Goal: Transaction & Acquisition: Subscribe to service/newsletter

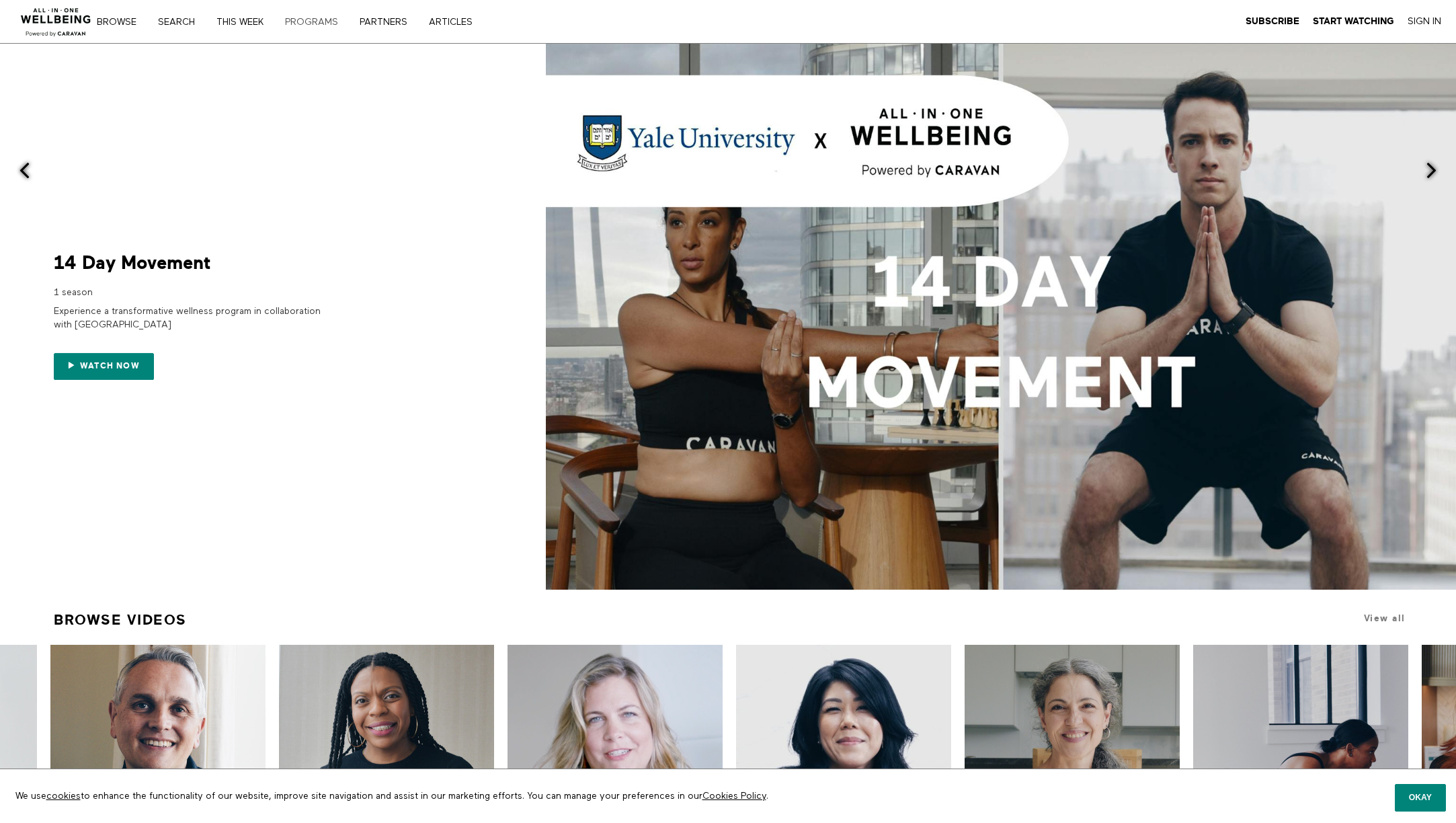
click at [332, 26] on link "PROGRAMS" at bounding box center [317, 22] width 72 height 10
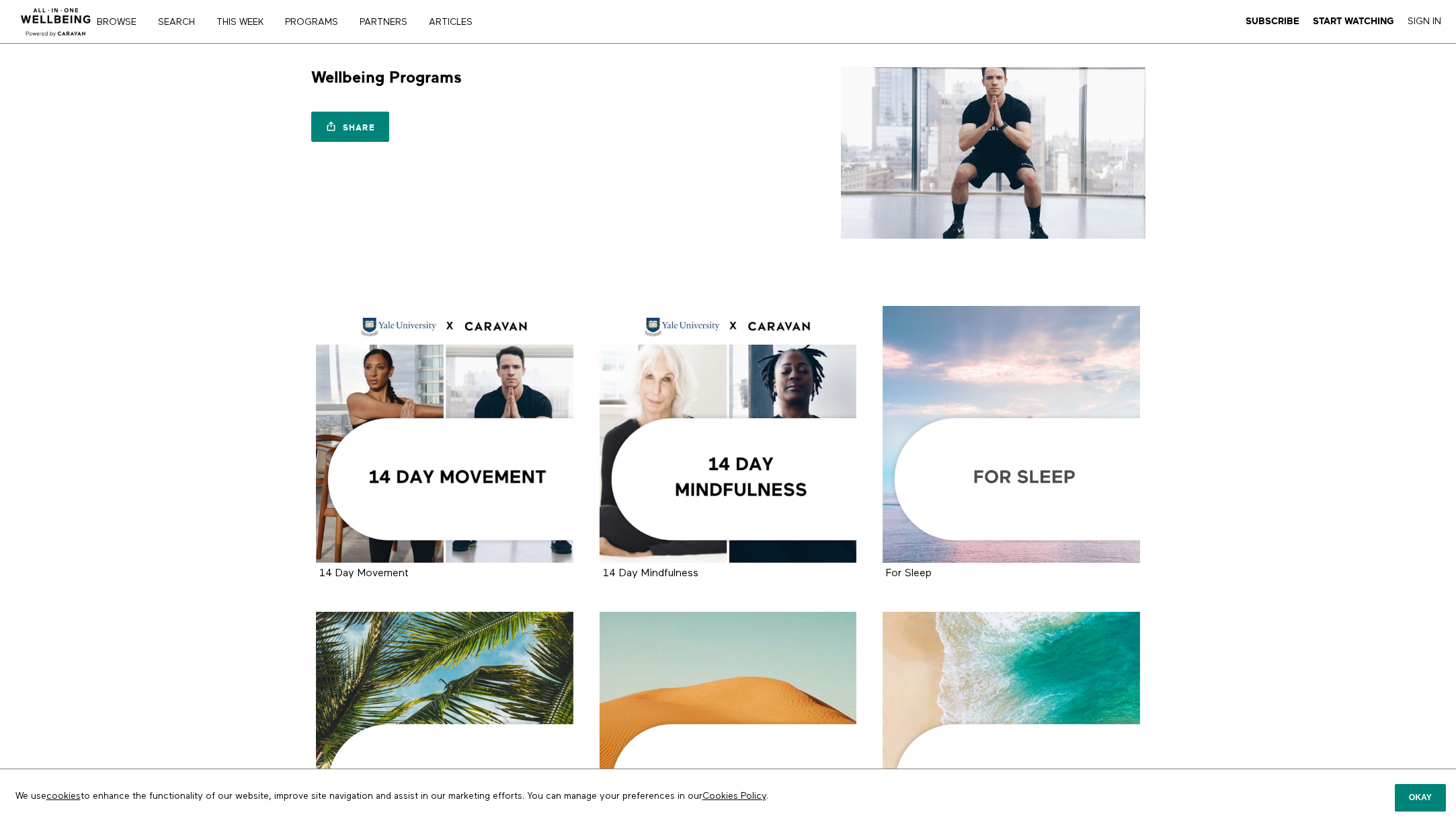
drag, startPoint x: 933, startPoint y: 376, endPoint x: 918, endPoint y: 364, distance: 19.2
click at [932, 375] on div at bounding box center [1011, 435] width 257 height 258
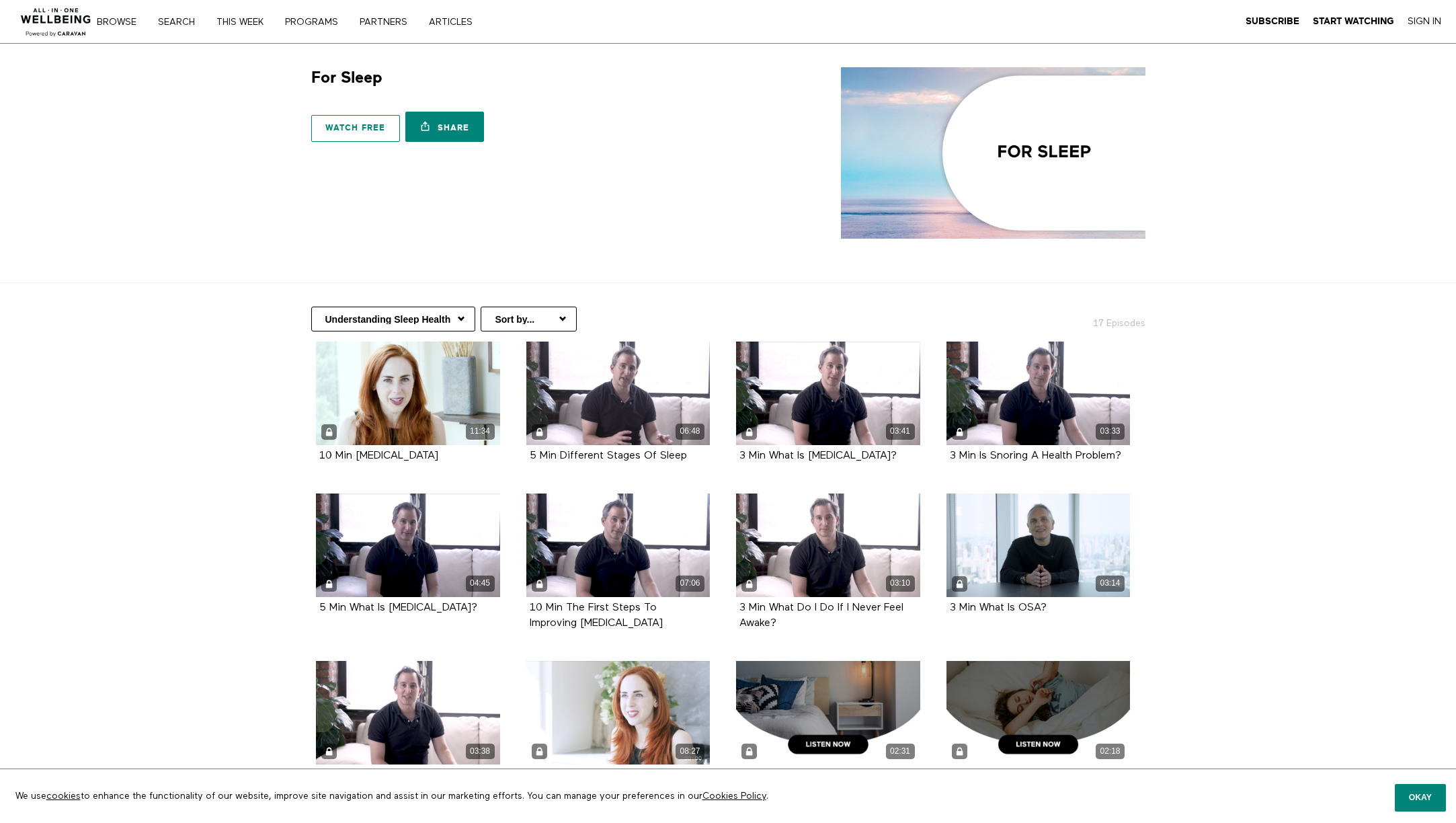
click at [326, 140] on link "Watch free" at bounding box center [355, 128] width 89 height 27
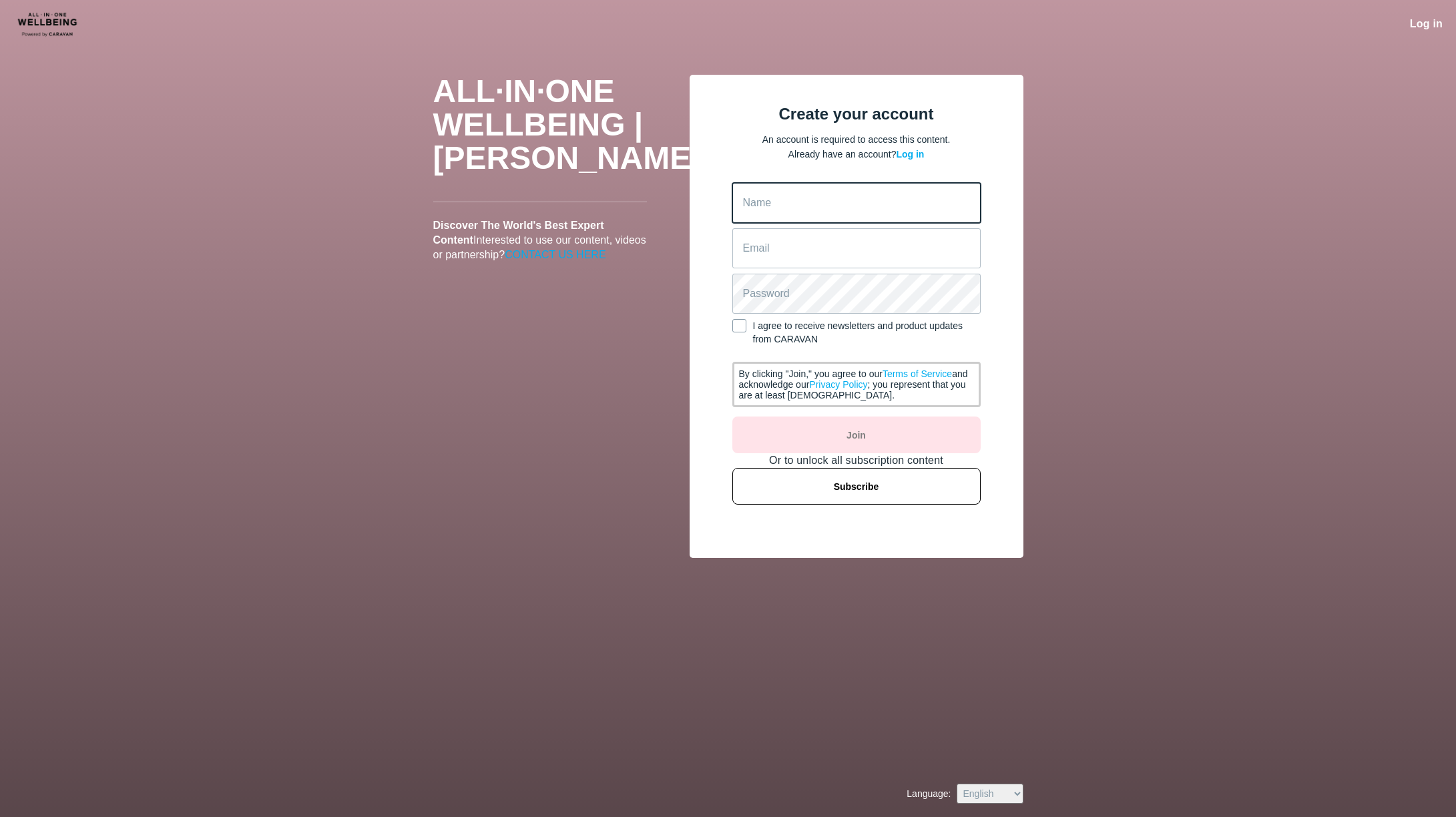
click at [810, 214] on input "Name" at bounding box center [856, 202] width 248 height 40
type input "Vicki Sweeney"
click at [785, 255] on input "Email" at bounding box center [856, 248] width 248 height 40
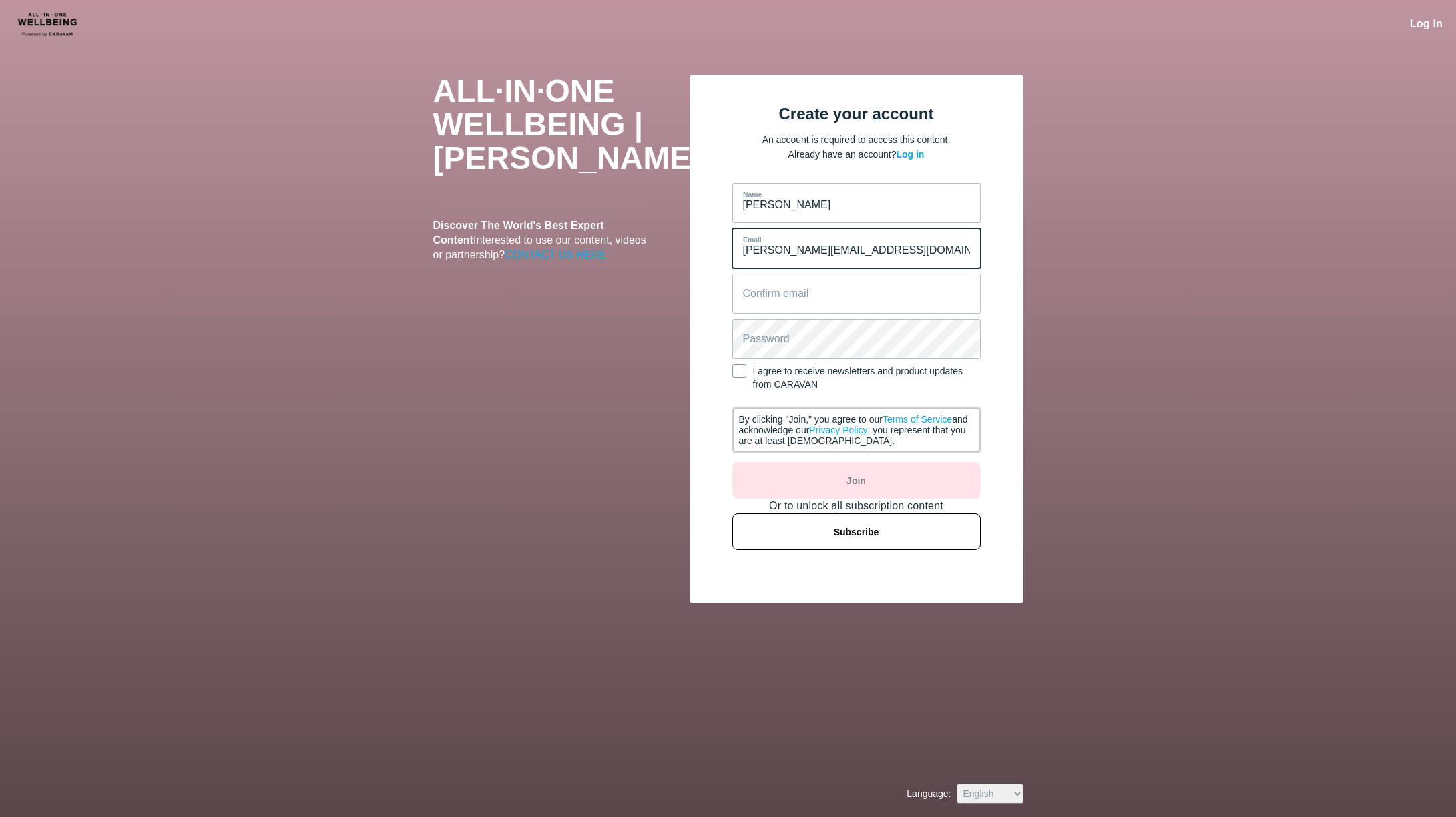
drag, startPoint x: 881, startPoint y: 263, endPoint x: 624, endPoint y: 258, distance: 257.0
click at [625, 259] on div "ALL·IN·ONE WELLBEING | CARAVAN Discover The World's Best Expert Content Interes…" at bounding box center [728, 340] width 617 height 529
type input "vicki@onemediaip.com"
click at [772, 286] on email "Confirm email" at bounding box center [856, 294] width 248 height 40
paste email "vicki@onemediaip.com"
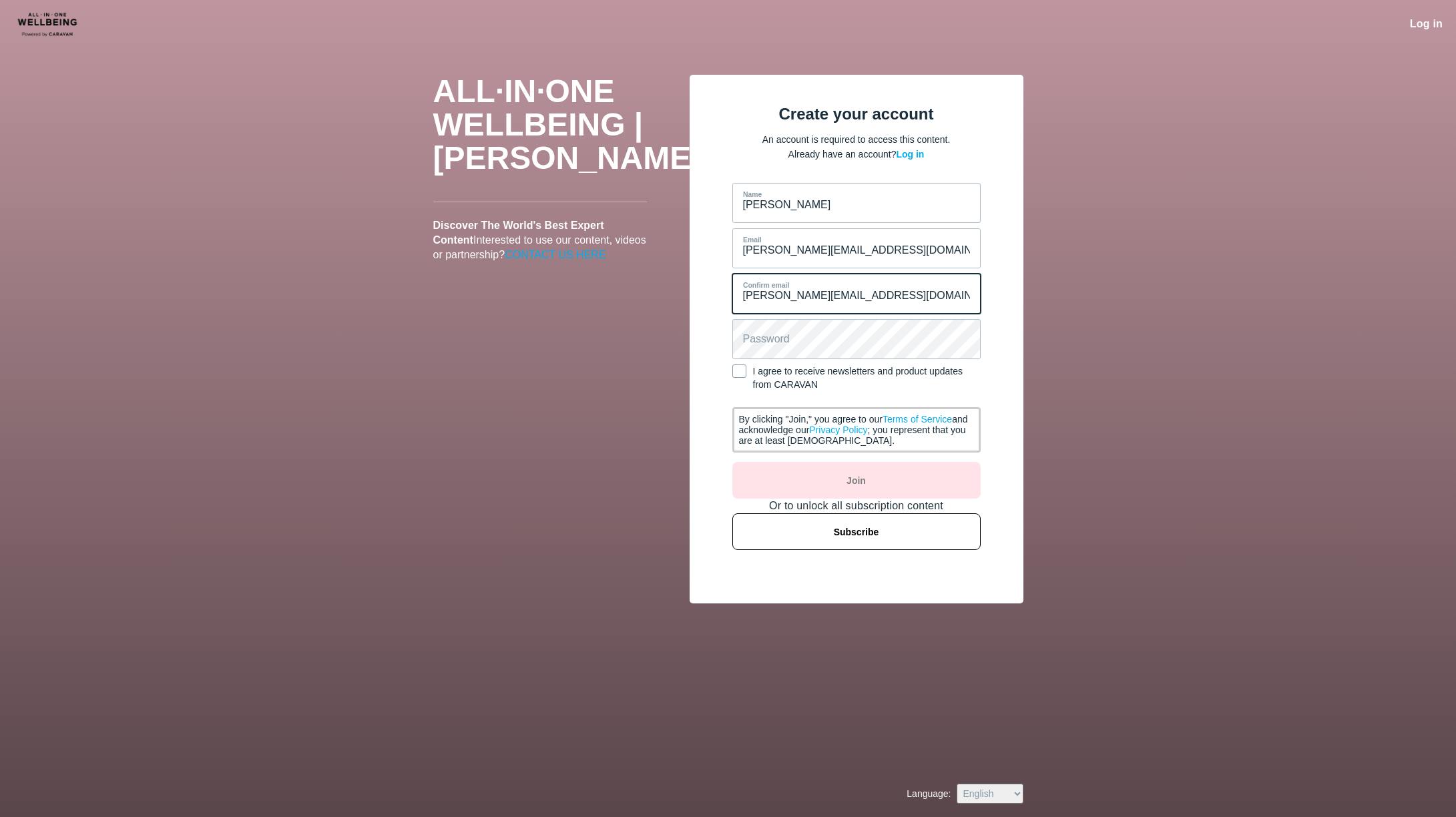
type email "vicki@onemediaip.com"
click at [738, 373] on span at bounding box center [739, 371] width 14 height 14
click at [732, 373] on input "I agree to receive newsletters and product updates from CARAVAN" at bounding box center [732, 378] width 0 height 14
click at [918, 152] on span "Log in" at bounding box center [910, 154] width 28 height 11
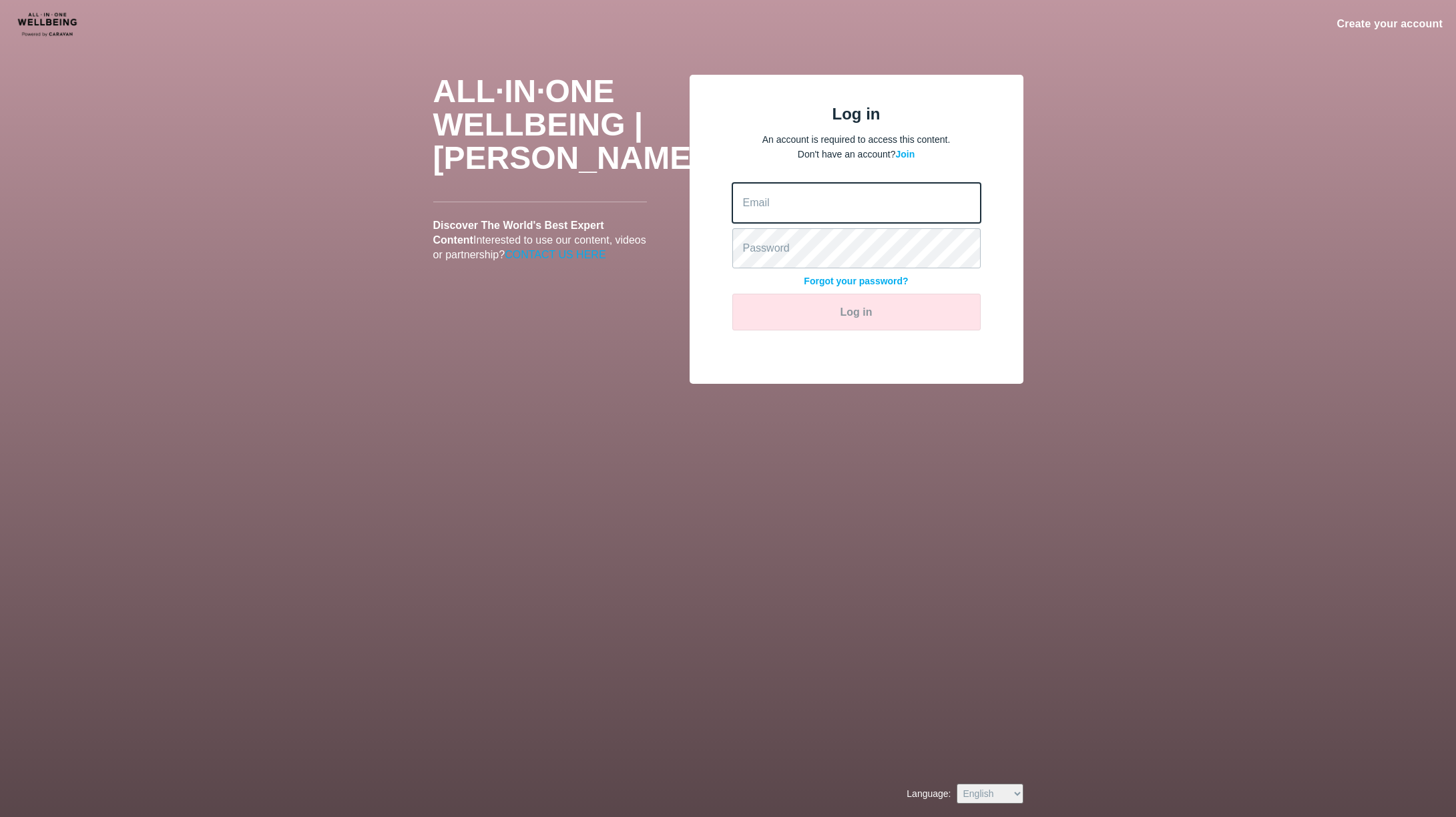
click at [837, 187] on input "Email" at bounding box center [856, 202] width 248 height 40
paste input "vicki@onemediaip.com"
type input "vicki@onemediaip.com"
click at [738, 284] on form "vicki@onemediaip.com Email Password Forgot your password? Log in" at bounding box center [856, 256] width 248 height 147
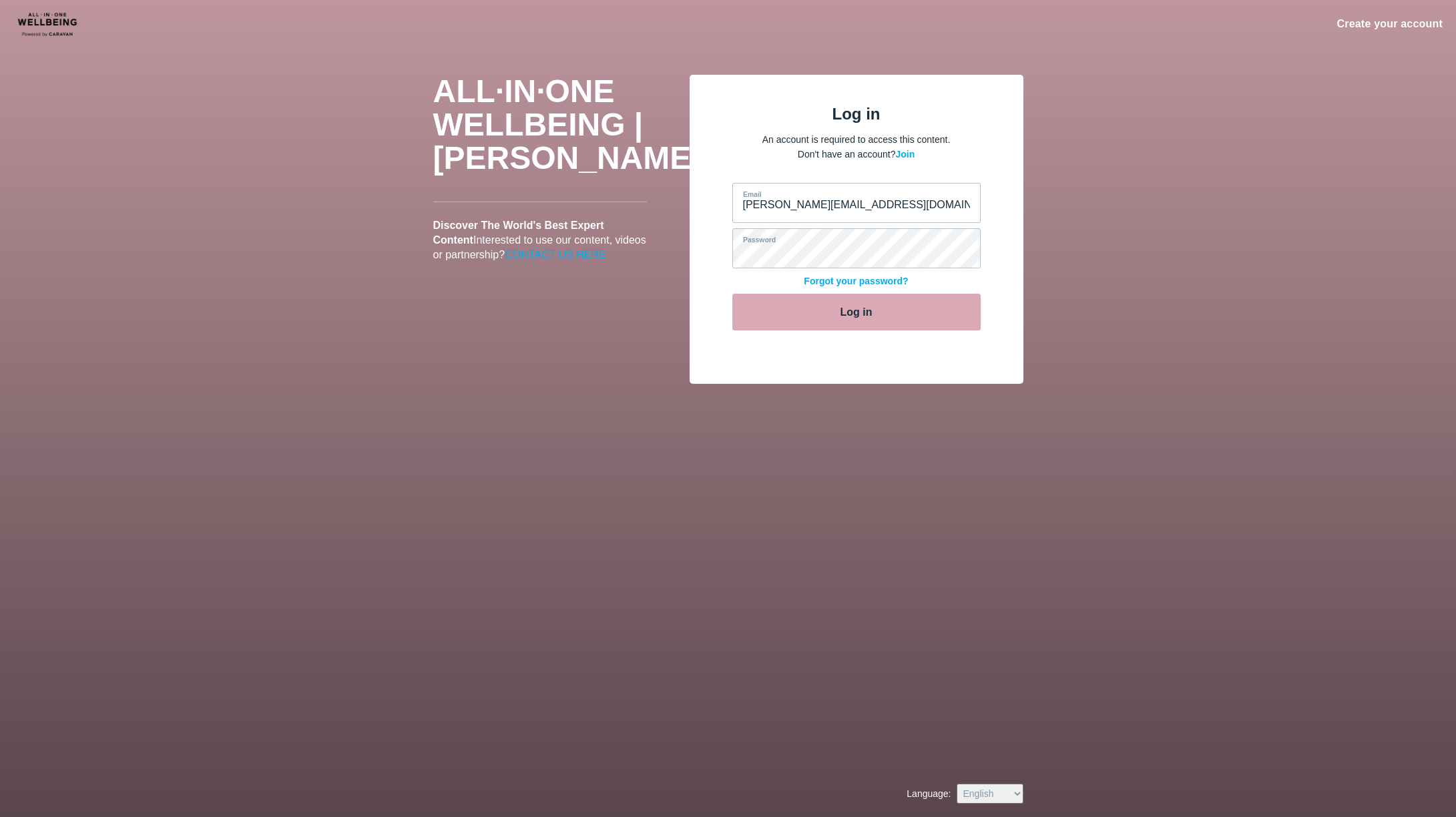
click at [833, 327] on button "Log in" at bounding box center [856, 312] width 248 height 37
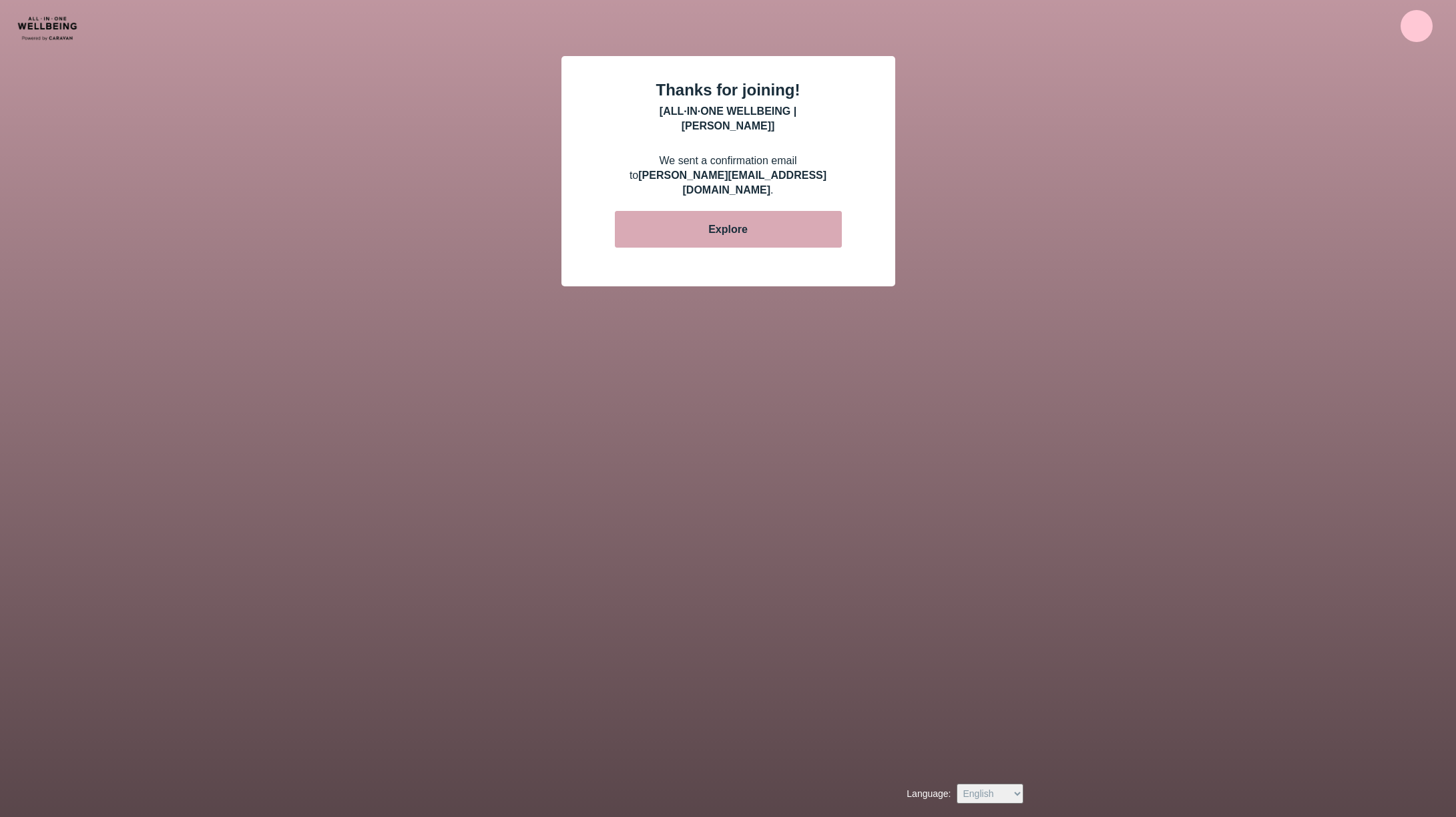
click at [729, 223] on div "Explore" at bounding box center [728, 230] width 60 height 15
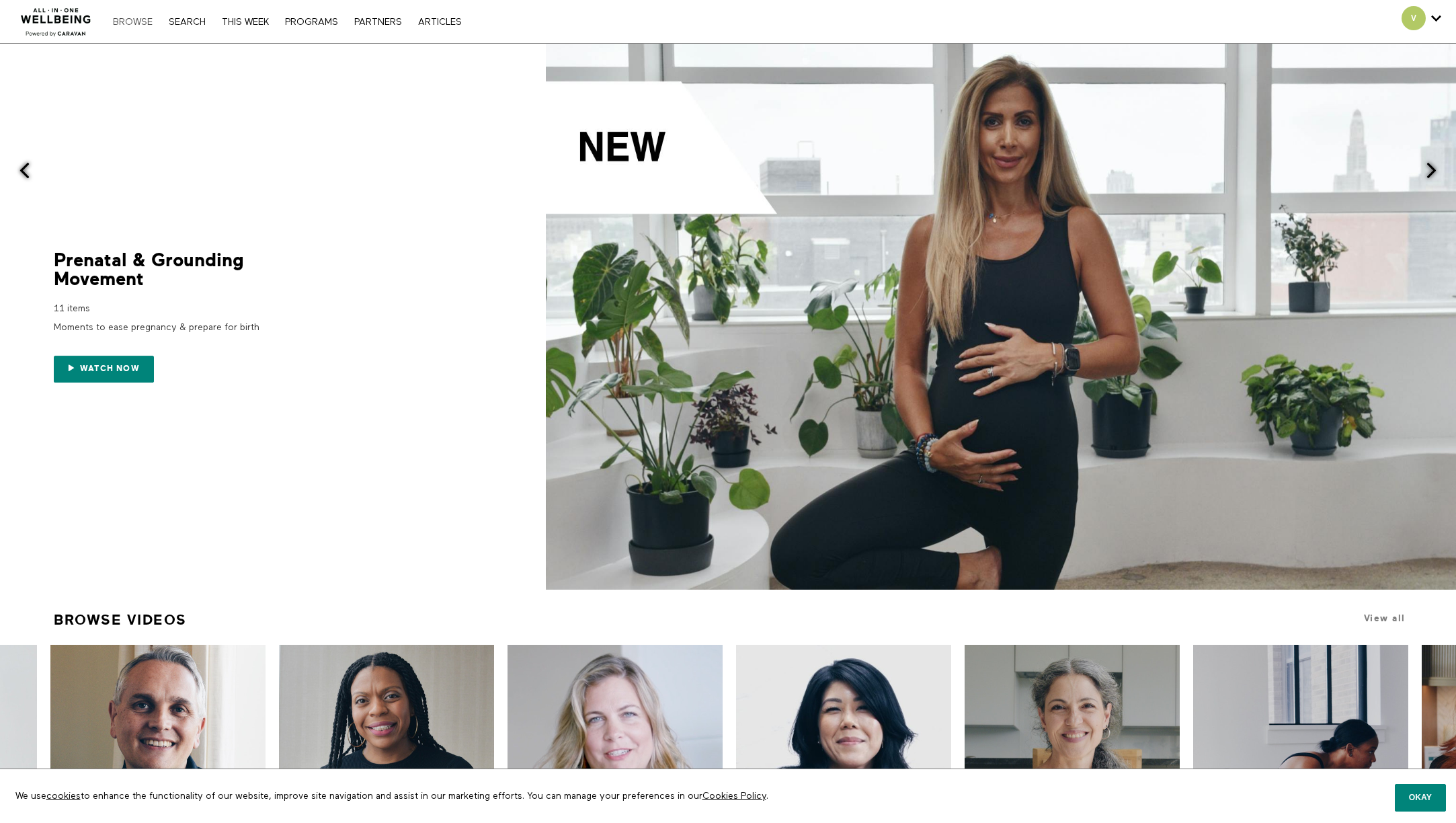
click at [131, 24] on link "Browse" at bounding box center [133, 22] width 53 height 10
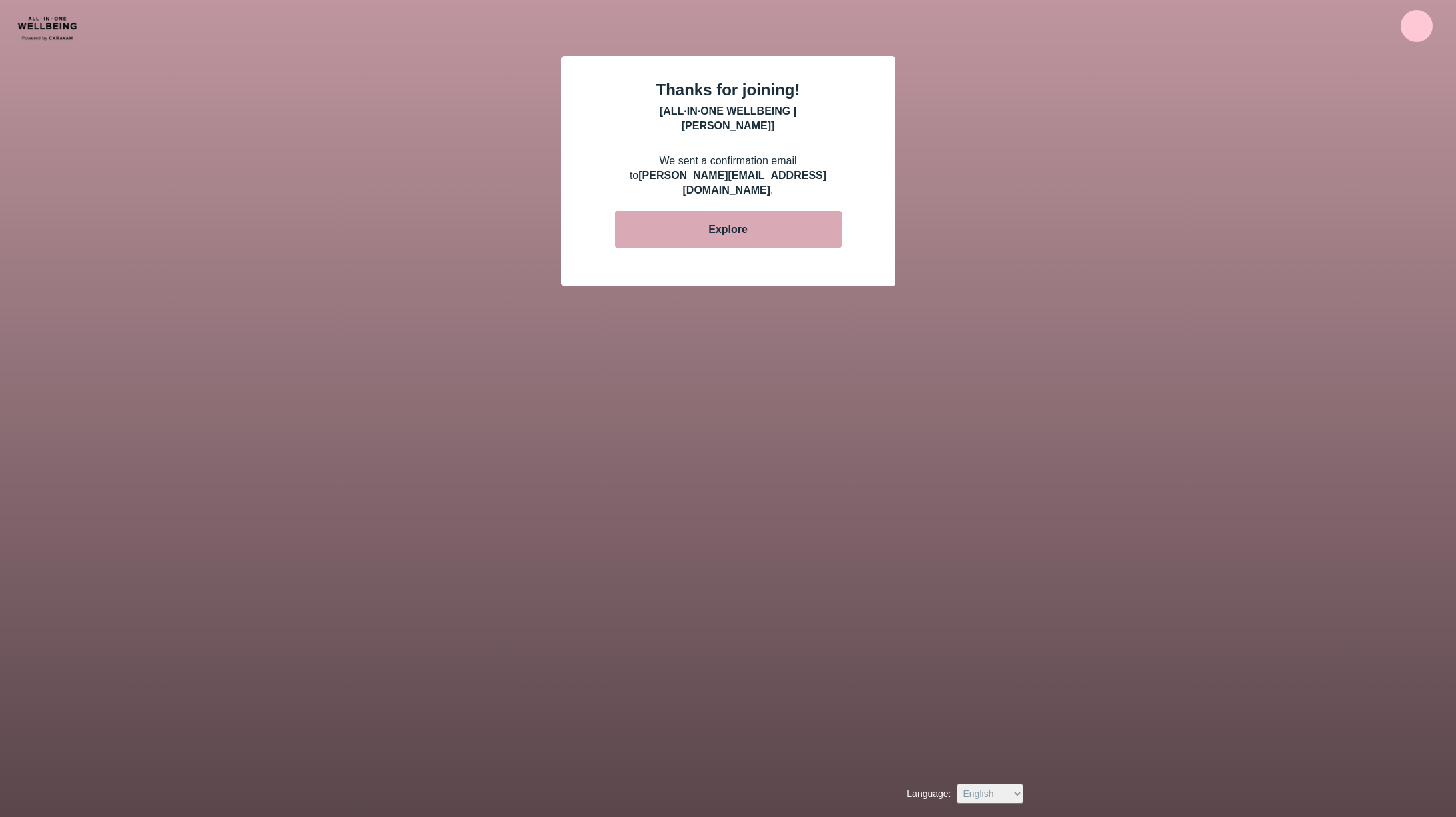
click at [720, 223] on div "Explore" at bounding box center [728, 230] width 60 height 15
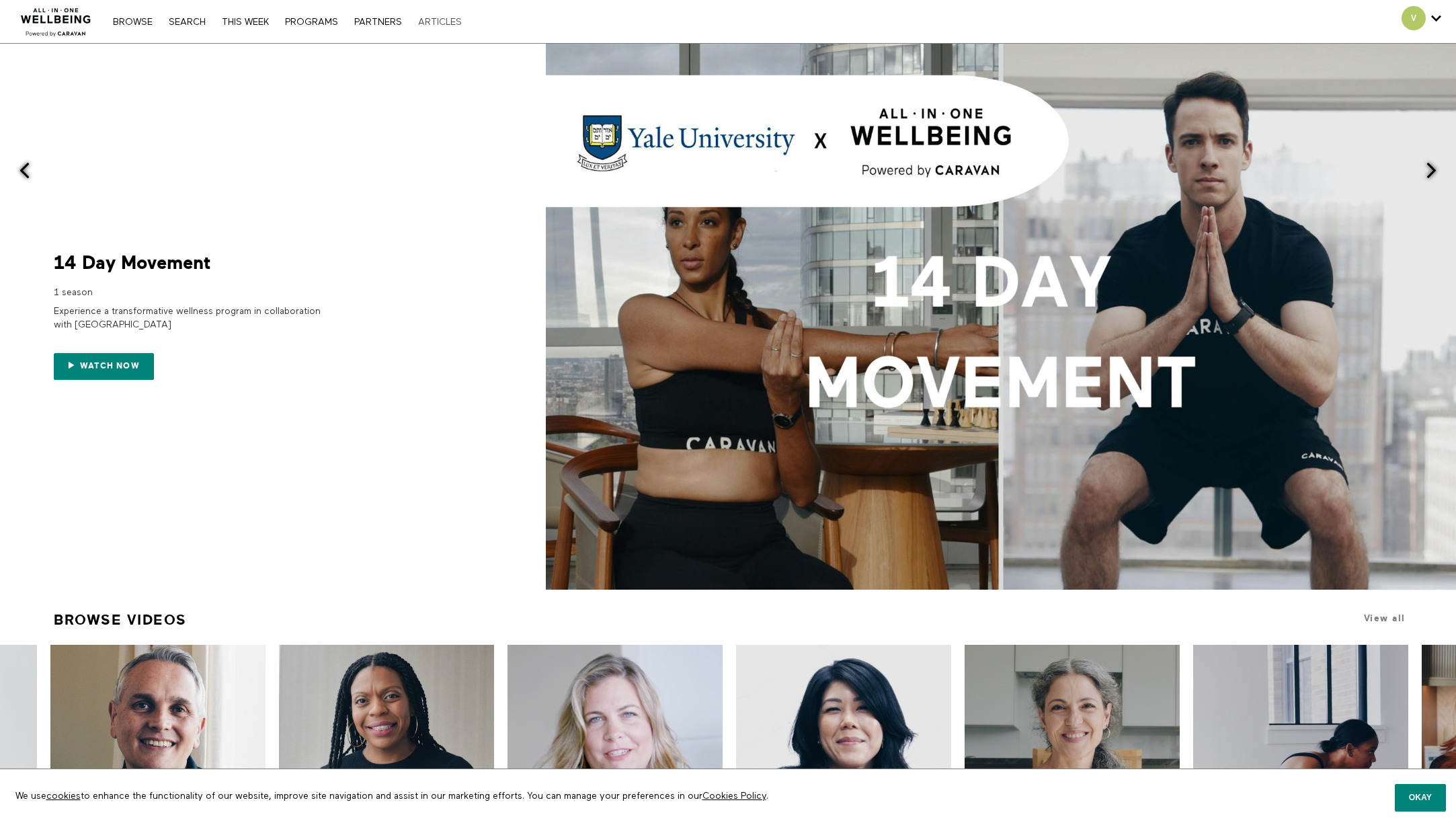
click at [440, 22] on link "ARTICLES" at bounding box center [440, 22] width 57 height 10
click at [247, 25] on link "THIS WEEK" at bounding box center [245, 22] width 61 height 10
click at [72, 18] on img at bounding box center [56, 18] width 81 height 40
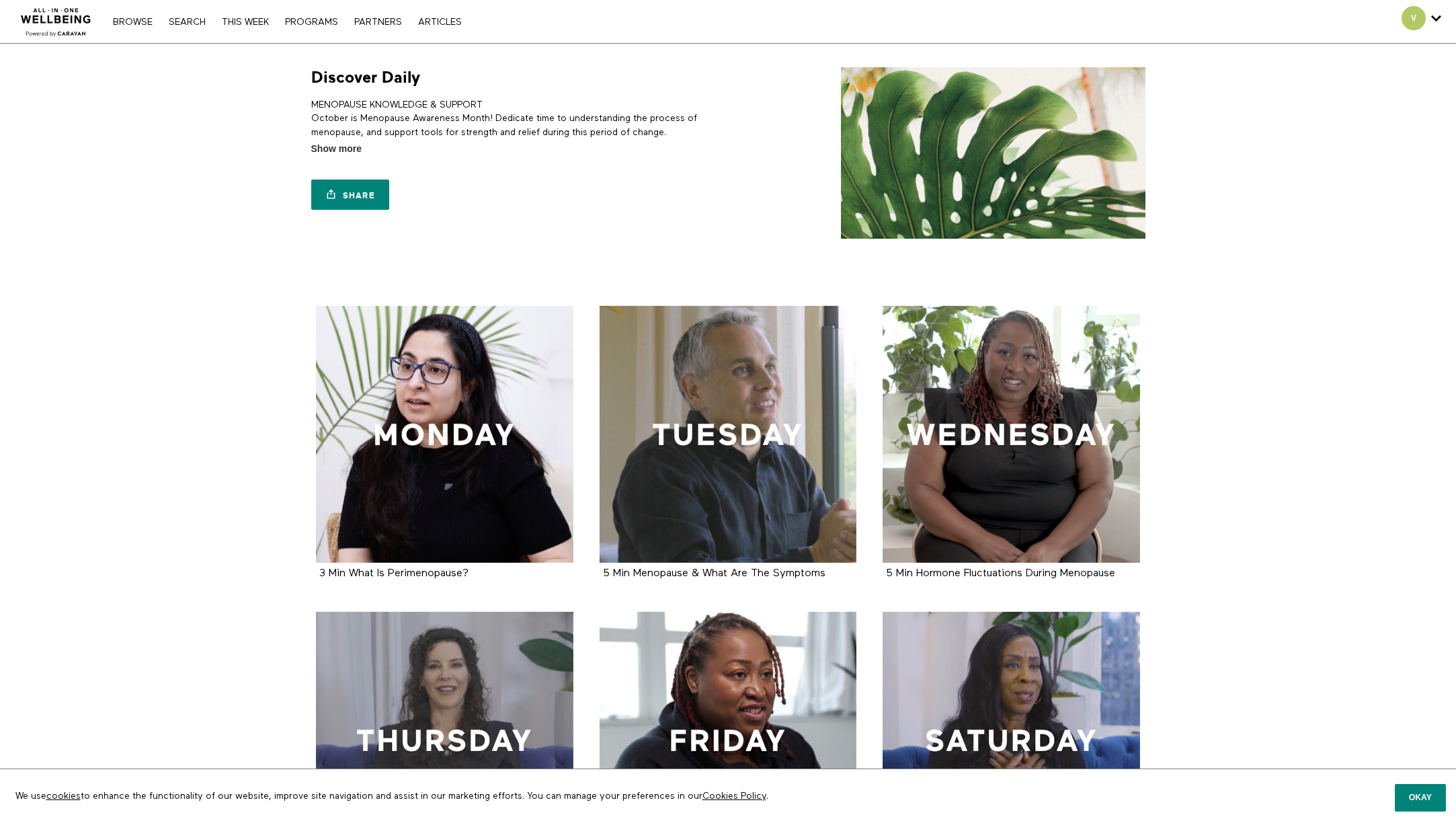
click at [184, 27] on nav "Browse Search THIS WEEK PROGRAMS PARTNERS ARTICLES Subscribe Account settings M…" at bounding box center [287, 22] width 362 height 14
click at [184, 25] on link "Search" at bounding box center [187, 22] width 50 height 10
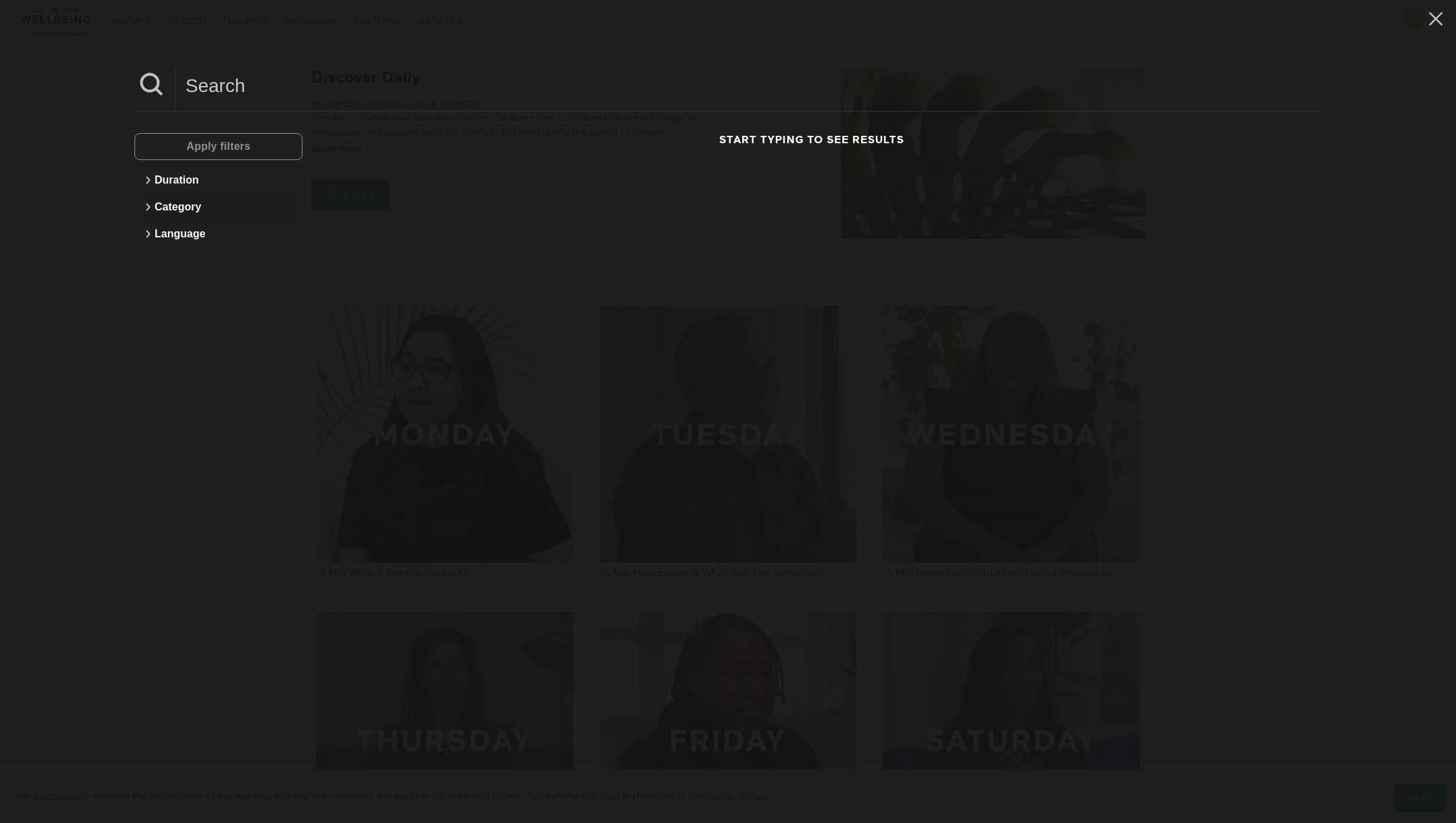
click at [183, 205] on button "Category" at bounding box center [218, 206] width 155 height 27
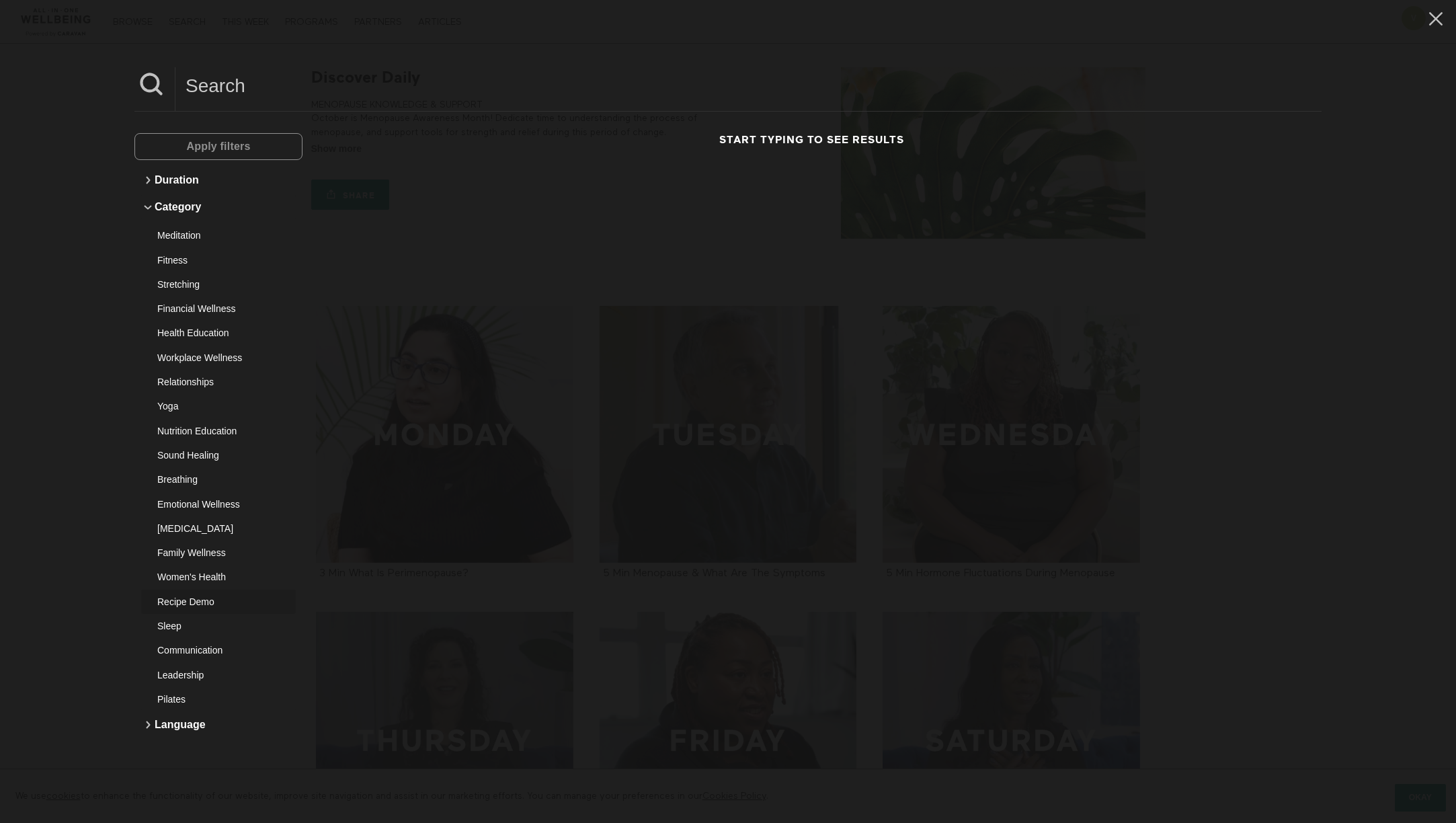
click at [195, 602] on div "Recipe Demo" at bounding box center [213, 602] width 112 height 14
click at [191, 146] on span "Apply filters" at bounding box center [218, 146] width 64 height 12
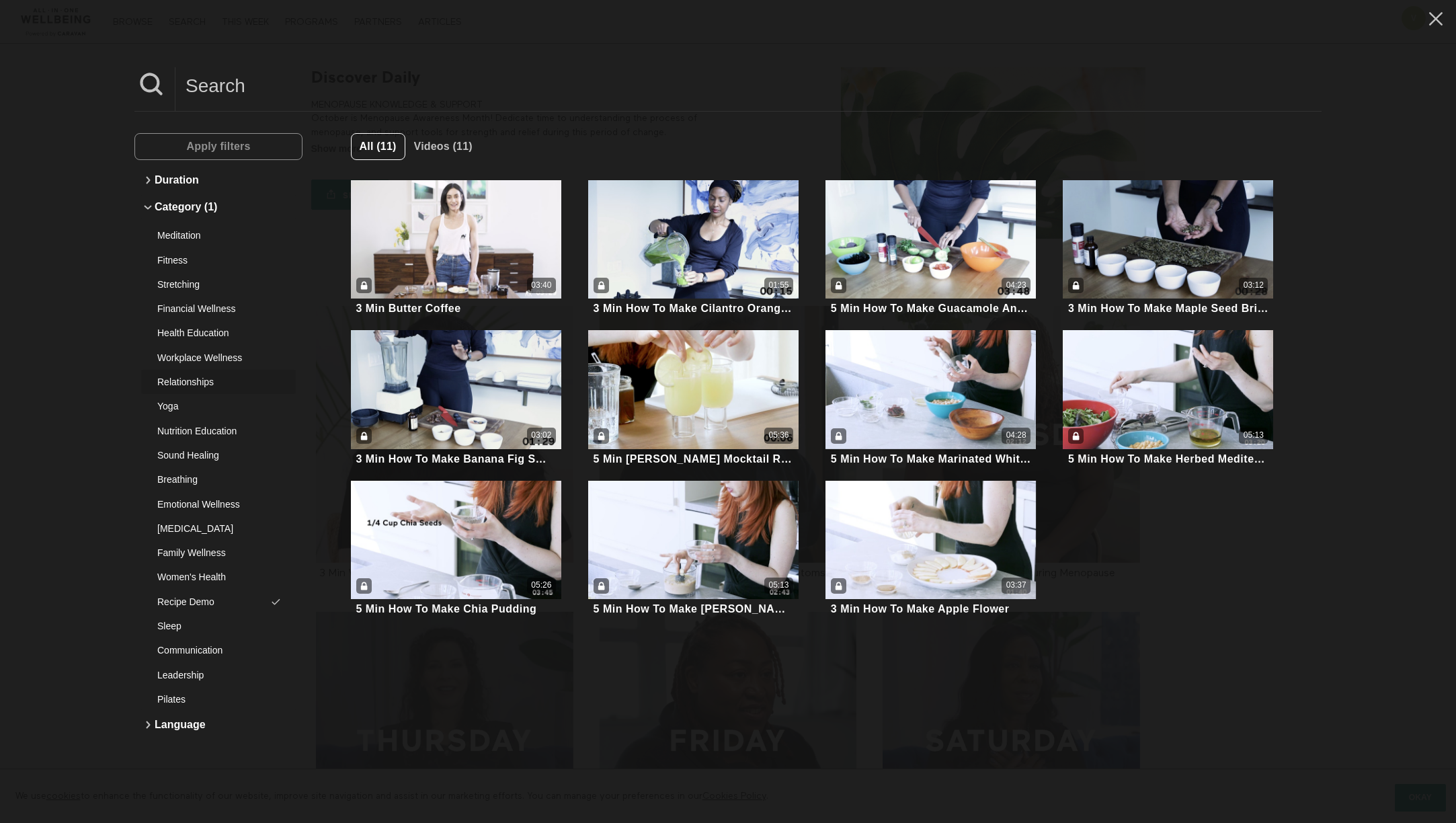
click at [185, 375] on div "Relationships" at bounding box center [213, 382] width 112 height 14
click at [198, 602] on div "Recipe Demo" at bounding box center [213, 602] width 112 height 14
click at [212, 138] on span "Apply filters" at bounding box center [218, 146] width 64 height 26
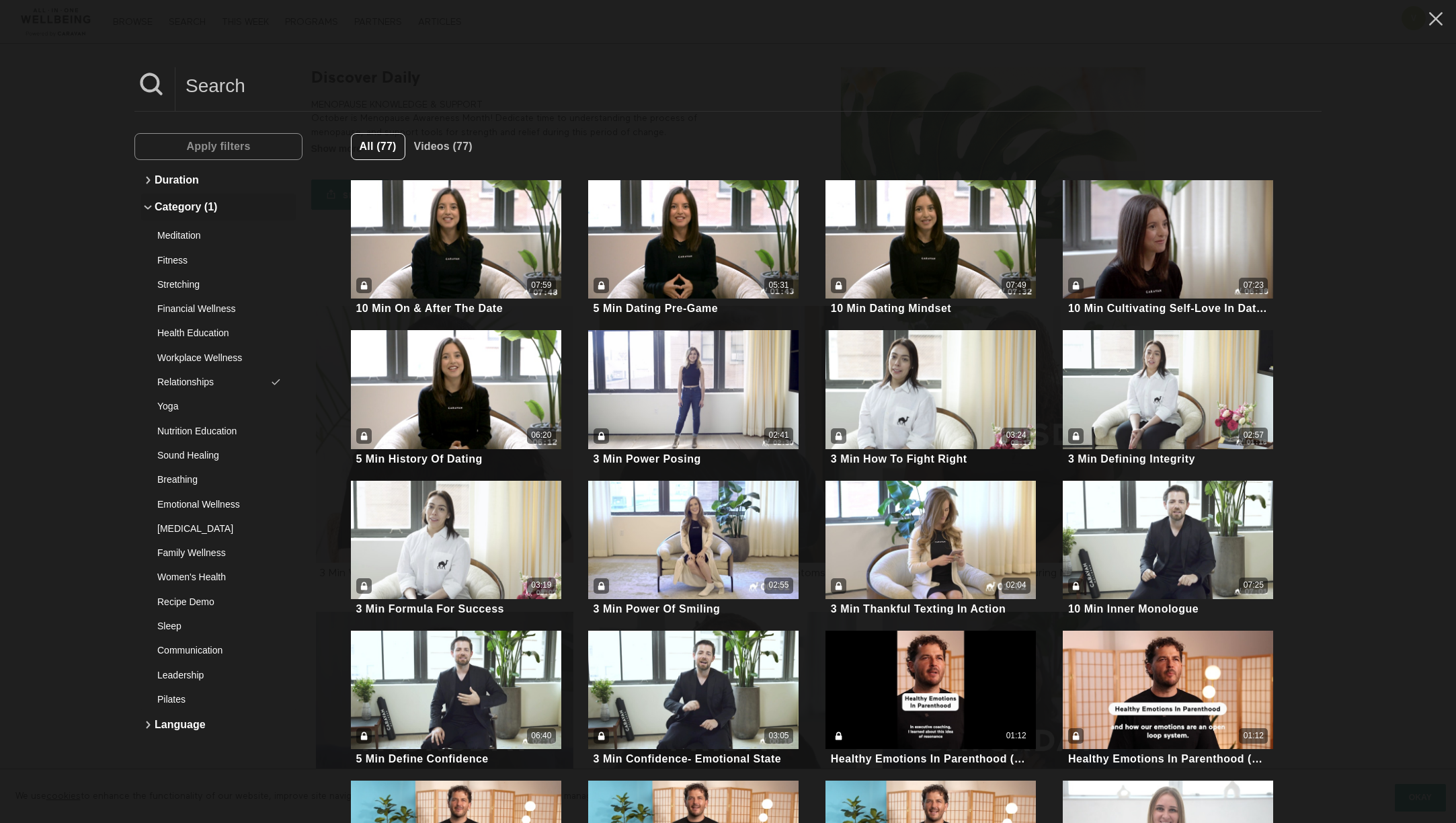
click at [170, 210] on button "Category (1)" at bounding box center [218, 206] width 155 height 27
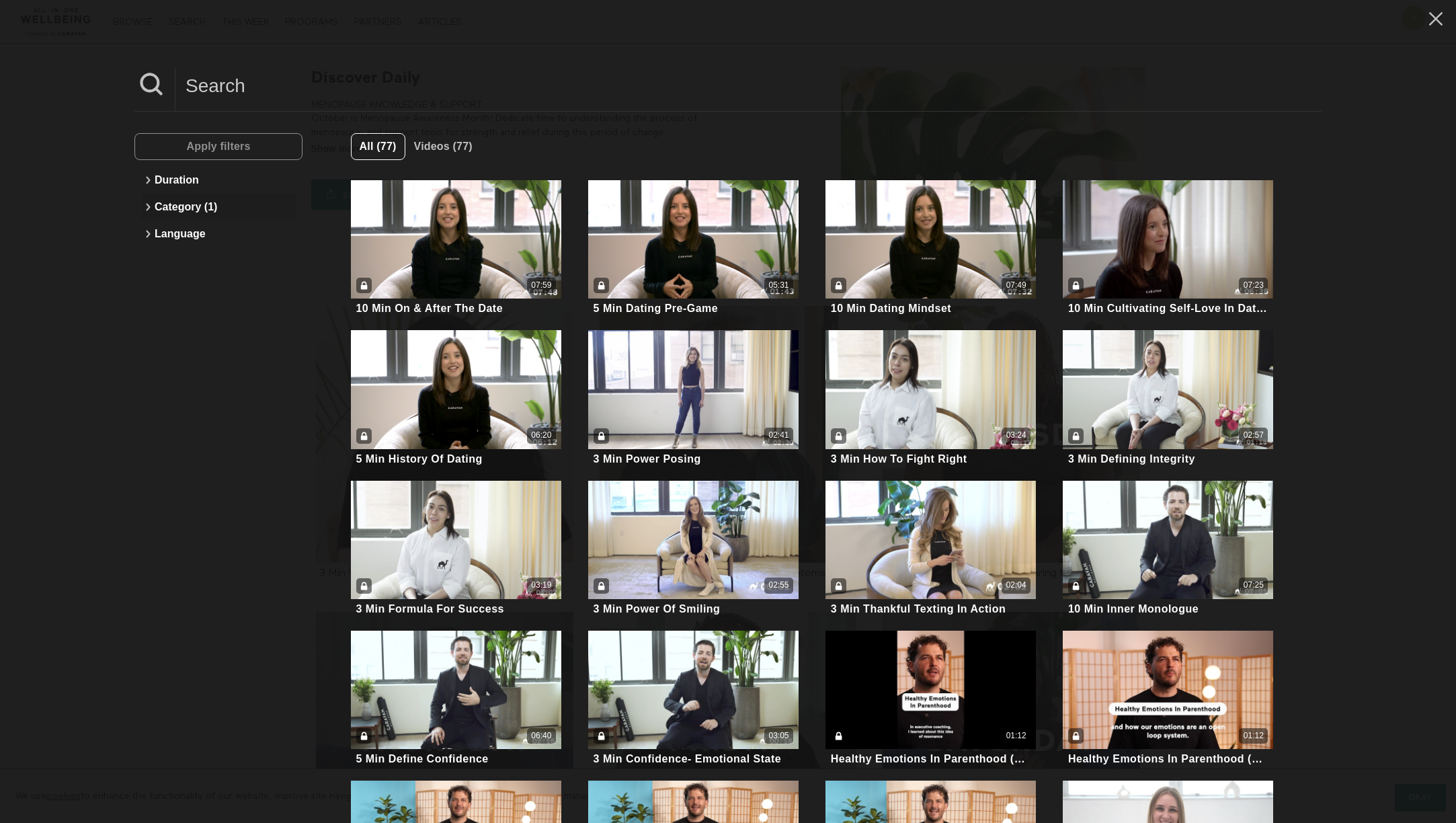
click at [197, 200] on button "Category (1)" at bounding box center [218, 206] width 155 height 27
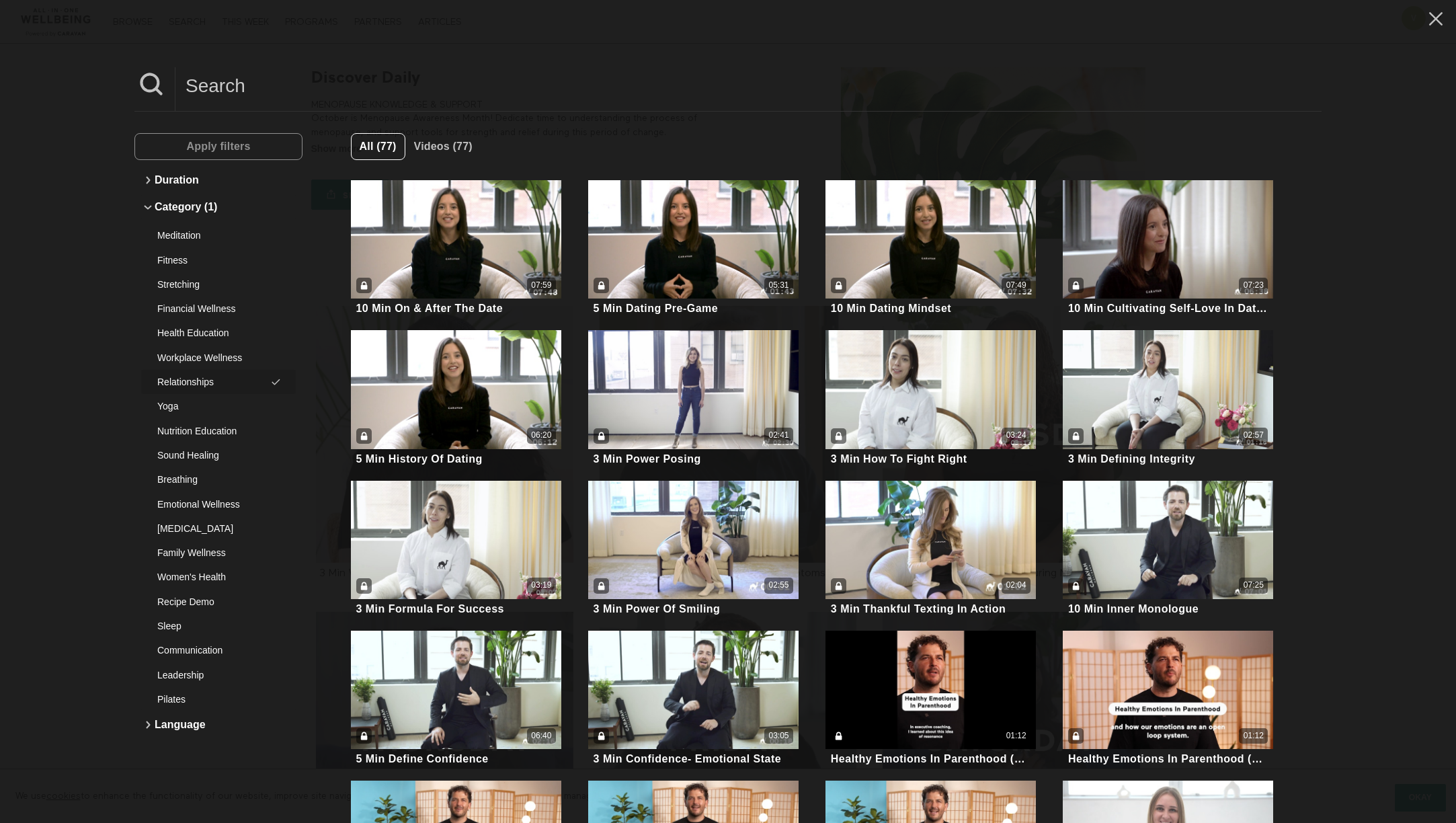
click at [205, 381] on div "Relationships" at bounding box center [213, 382] width 112 height 14
click at [175, 178] on button "Duration" at bounding box center [218, 180] width 155 height 27
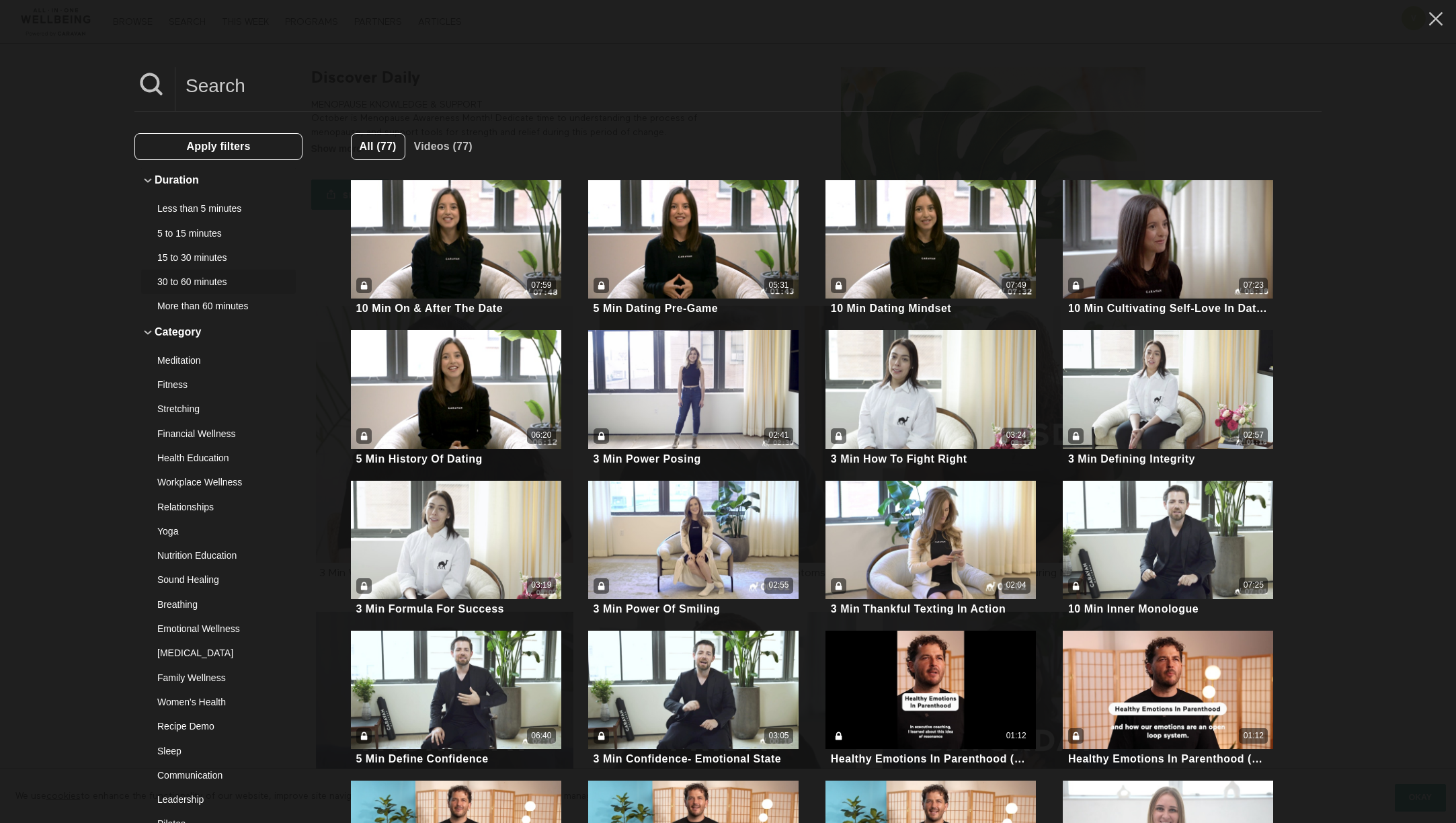
click at [201, 280] on div "30 to 60 minutes" at bounding box center [213, 282] width 112 height 14
click at [231, 149] on span "Apply filters" at bounding box center [218, 146] width 64 height 12
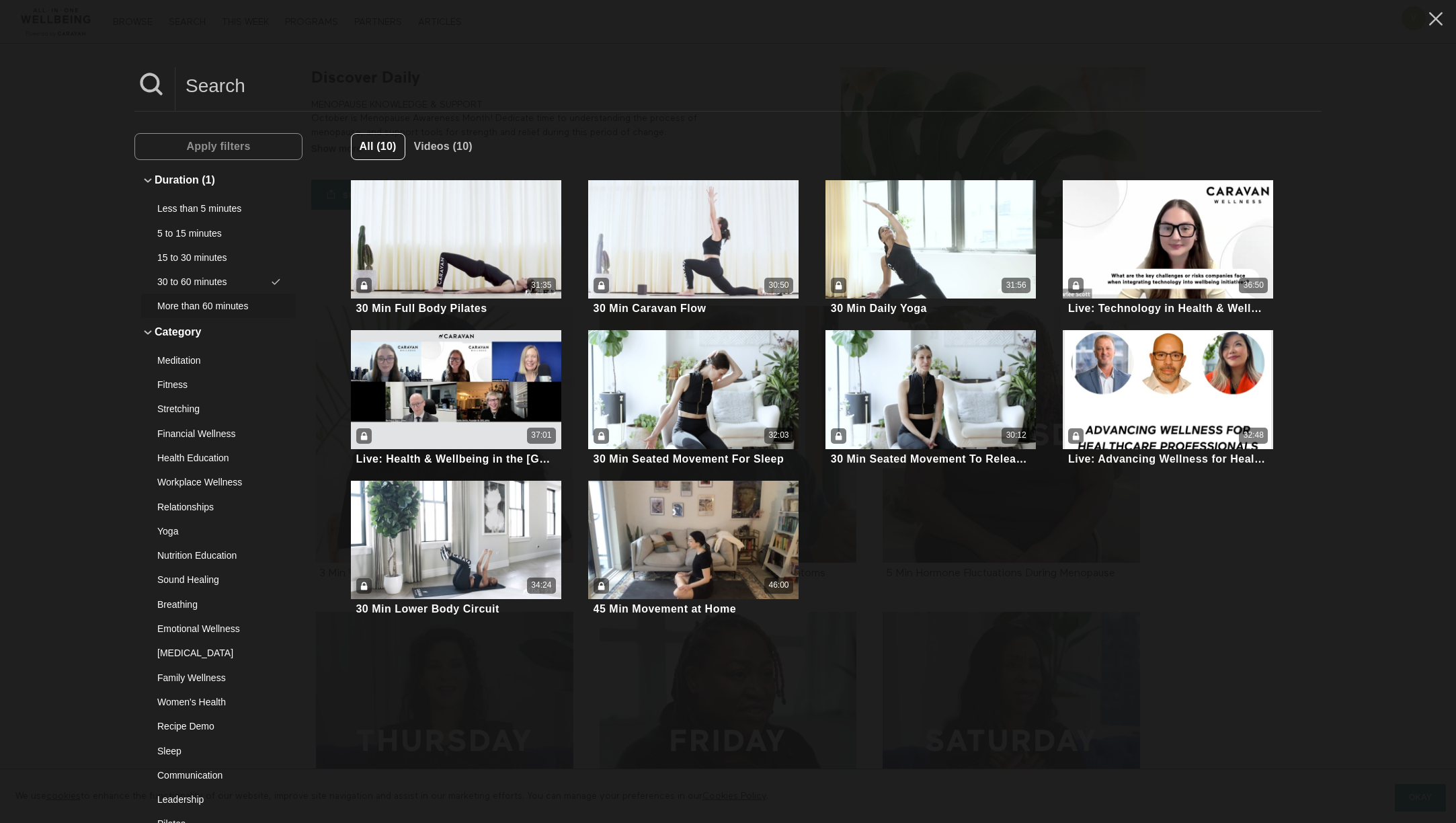
click at [219, 313] on button "More than 60 minutes" at bounding box center [218, 306] width 155 height 25
click at [217, 288] on div "30 to 60 minutes" at bounding box center [213, 282] width 112 height 14
click at [268, 147] on button "Apply filters" at bounding box center [218, 146] width 168 height 27
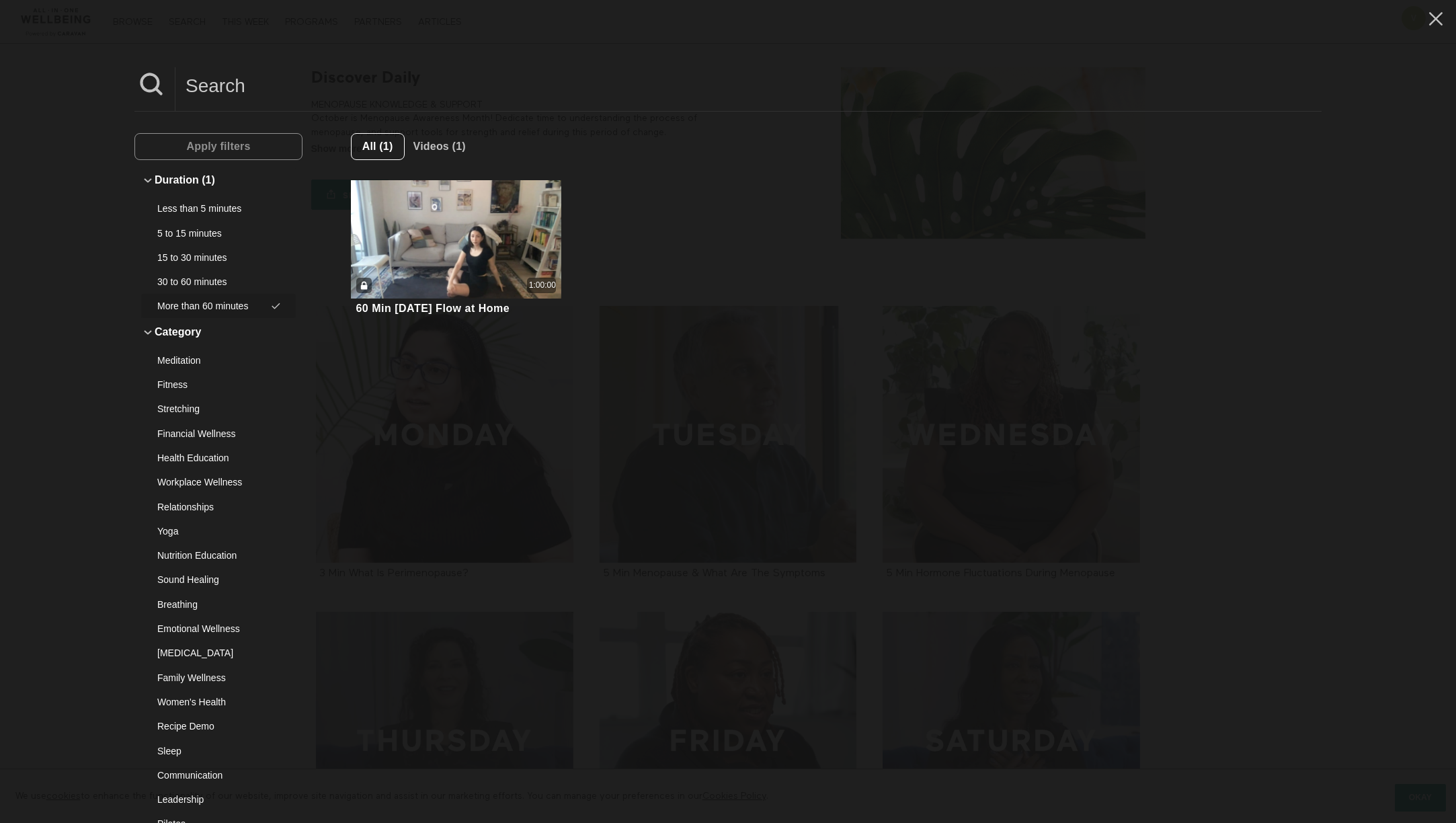
click at [195, 307] on div "More than 60 minutes" at bounding box center [213, 306] width 112 height 14
click at [253, 144] on button "Apply filters" at bounding box center [218, 146] width 168 height 27
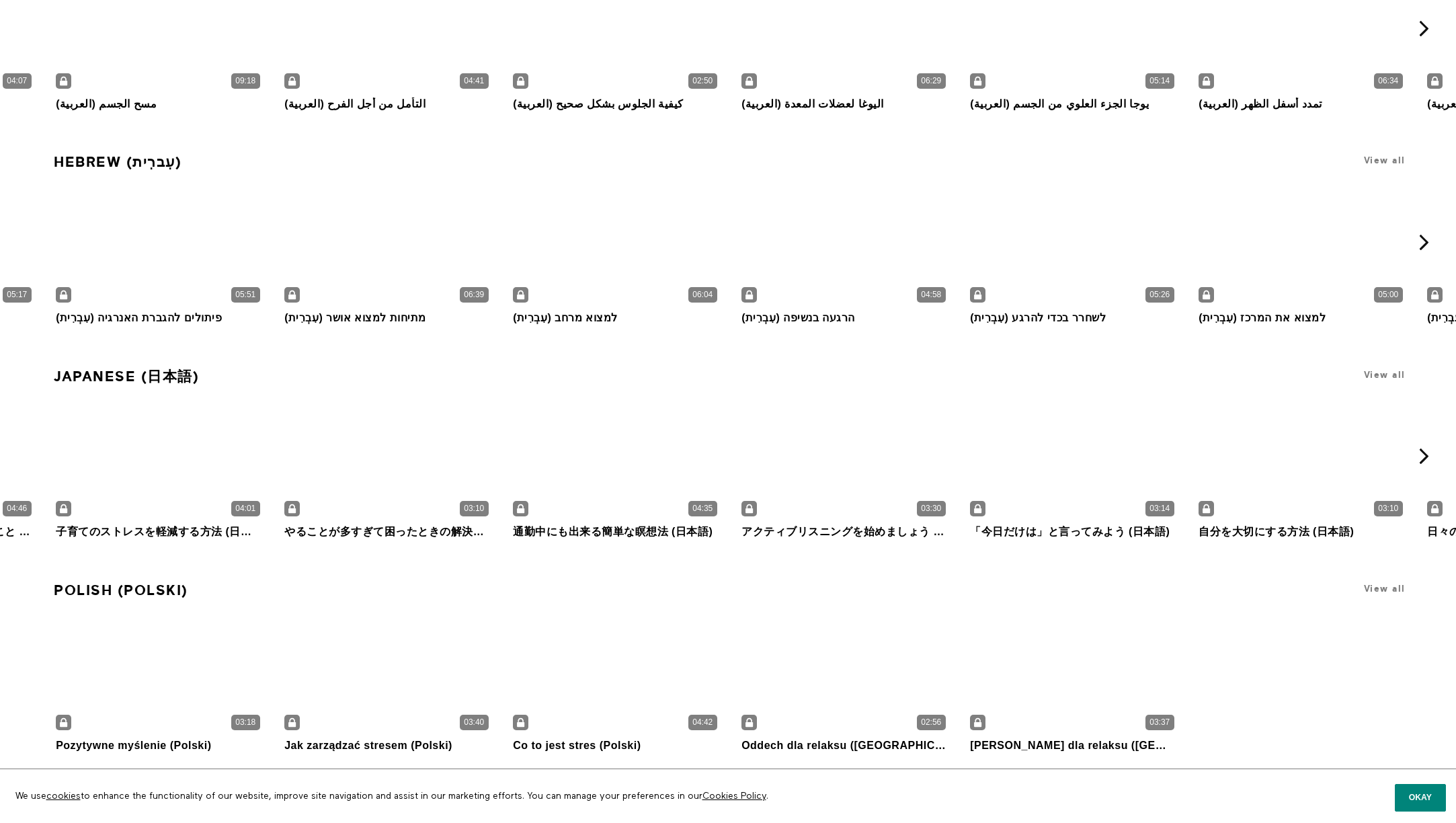
scroll to position [8609, 0]
